Goal: Information Seeking & Learning: Stay updated

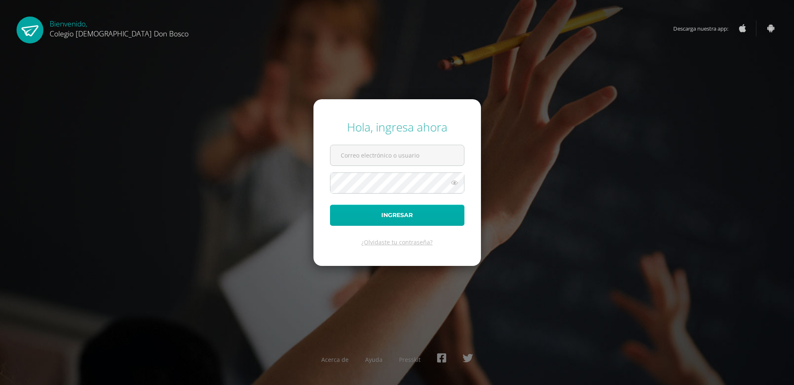
type input "a.lopez.2ddb@gmail.com"
click at [433, 221] on button "Ingresar" at bounding box center [397, 215] width 134 height 21
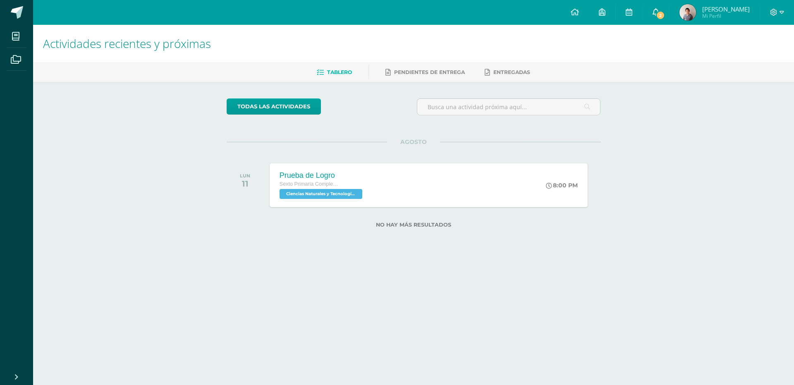
click at [664, 16] on span "2" at bounding box center [660, 15] width 9 height 9
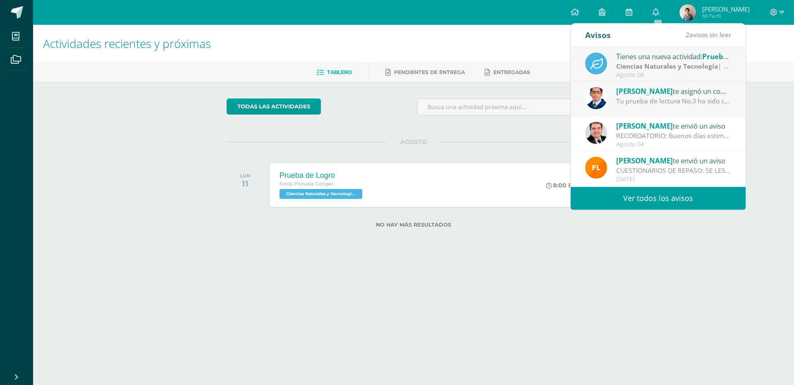
click at [664, 199] on link "Ver todos los avisos" at bounding box center [658, 198] width 175 height 23
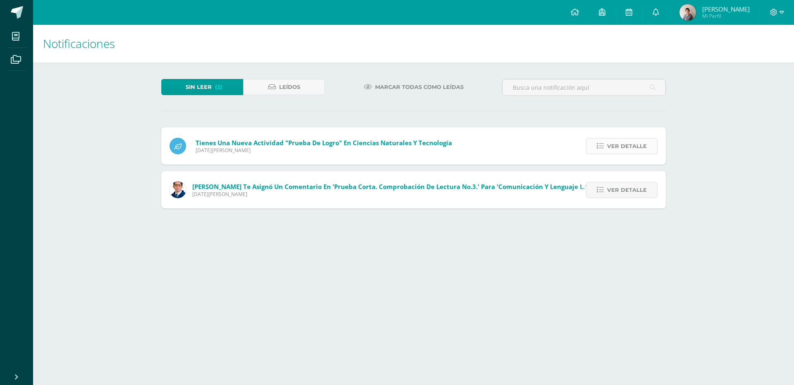
click at [634, 152] on span "Ver detalle" at bounding box center [627, 146] width 40 height 15
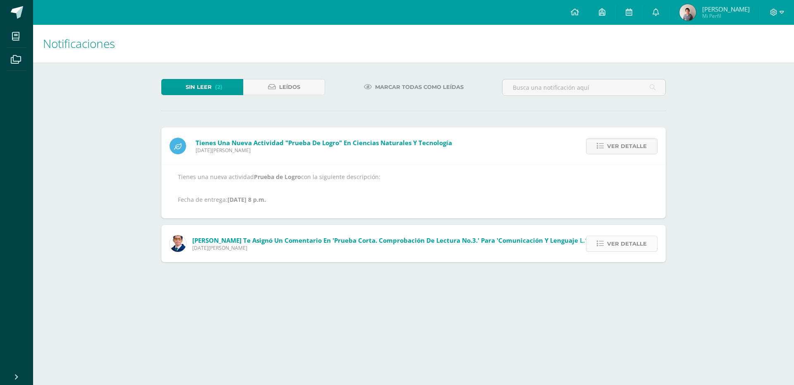
click at [641, 240] on span "Ver detalle" at bounding box center [627, 243] width 40 height 15
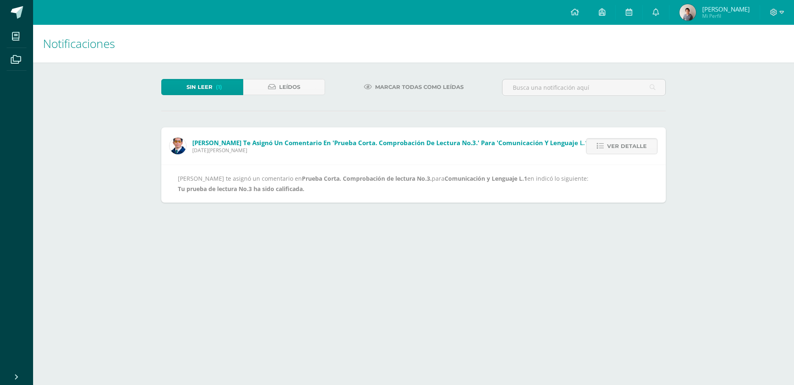
click at [425, 90] on span "Marcar todas como leídas" at bounding box center [419, 86] width 88 height 15
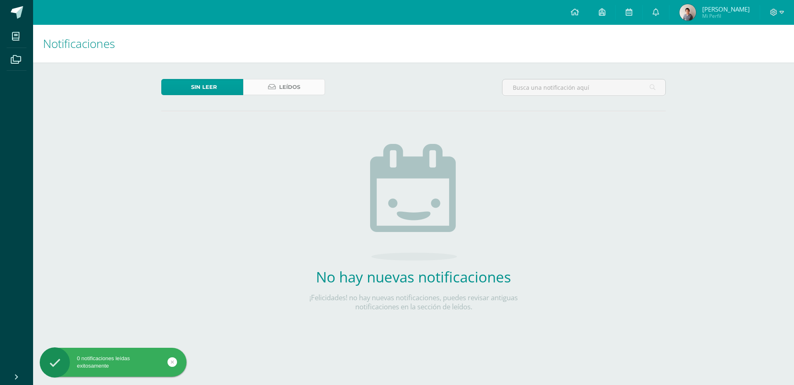
click at [258, 87] on link "Leídos" at bounding box center [284, 87] width 82 height 16
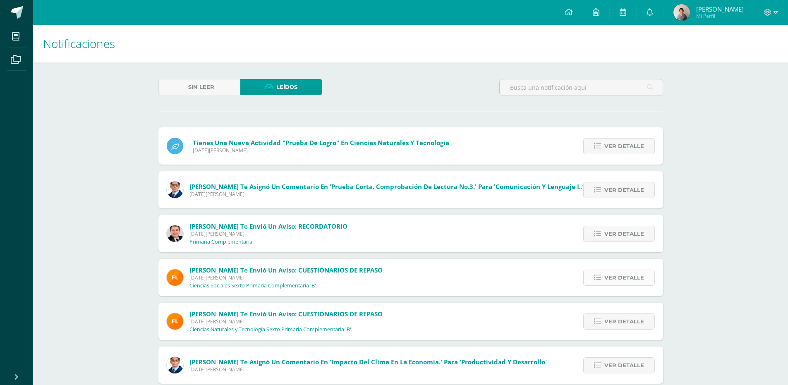
click at [595, 280] on icon at bounding box center [597, 277] width 7 height 7
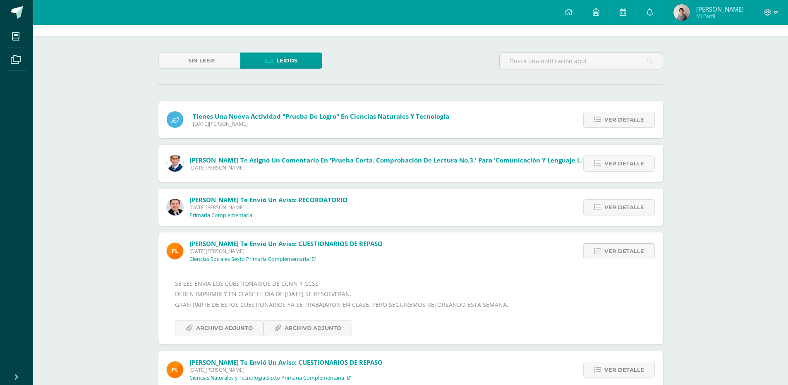
scroll to position [41, 0]
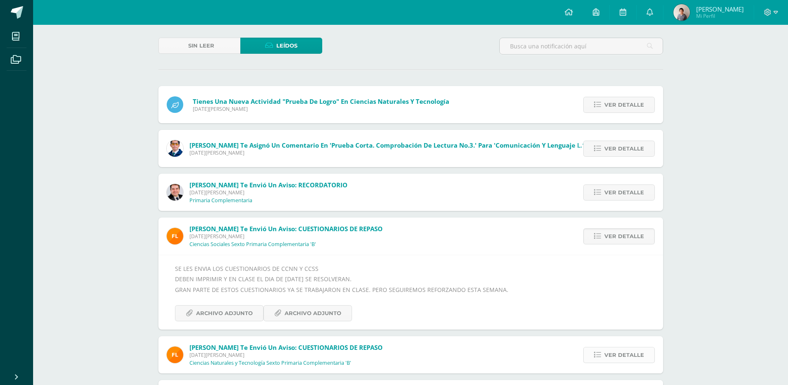
click at [633, 347] on span "Ver detalle" at bounding box center [624, 354] width 40 height 15
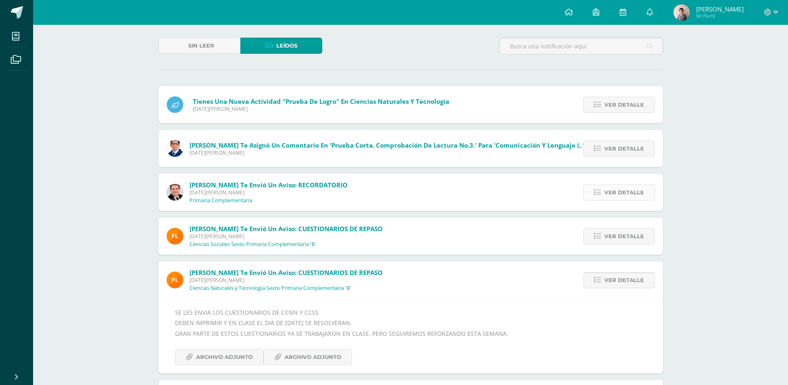
click at [604, 188] on link "Ver detalle" at bounding box center [619, 192] width 72 height 16
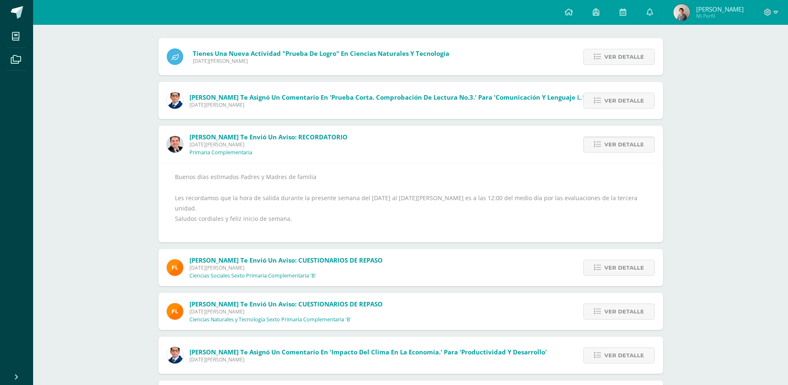
scroll to position [83, 0]
